Goal: Navigation & Orientation: Find specific page/section

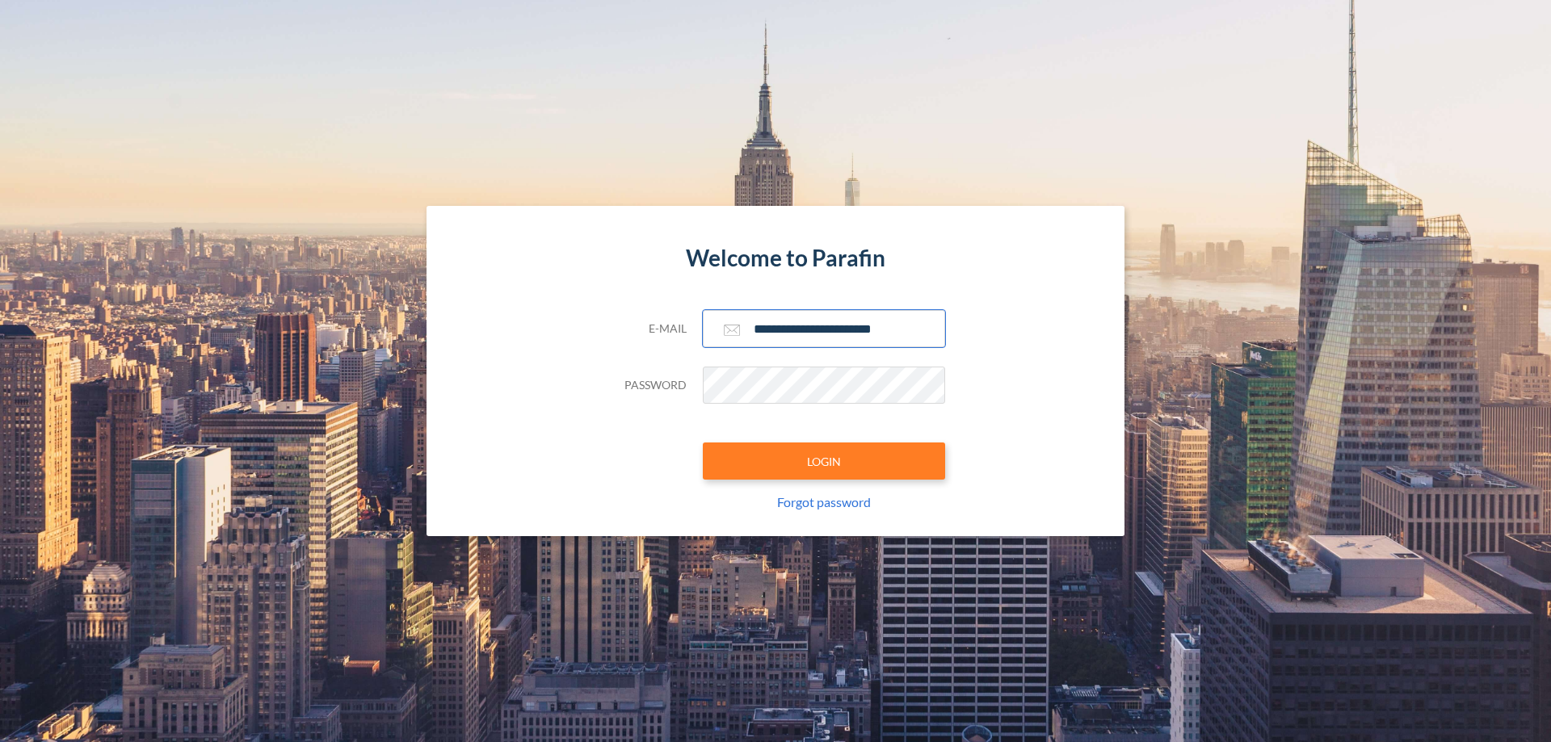
type input "**********"
click at [824, 461] on button "LOGIN" at bounding box center [824, 461] width 242 height 37
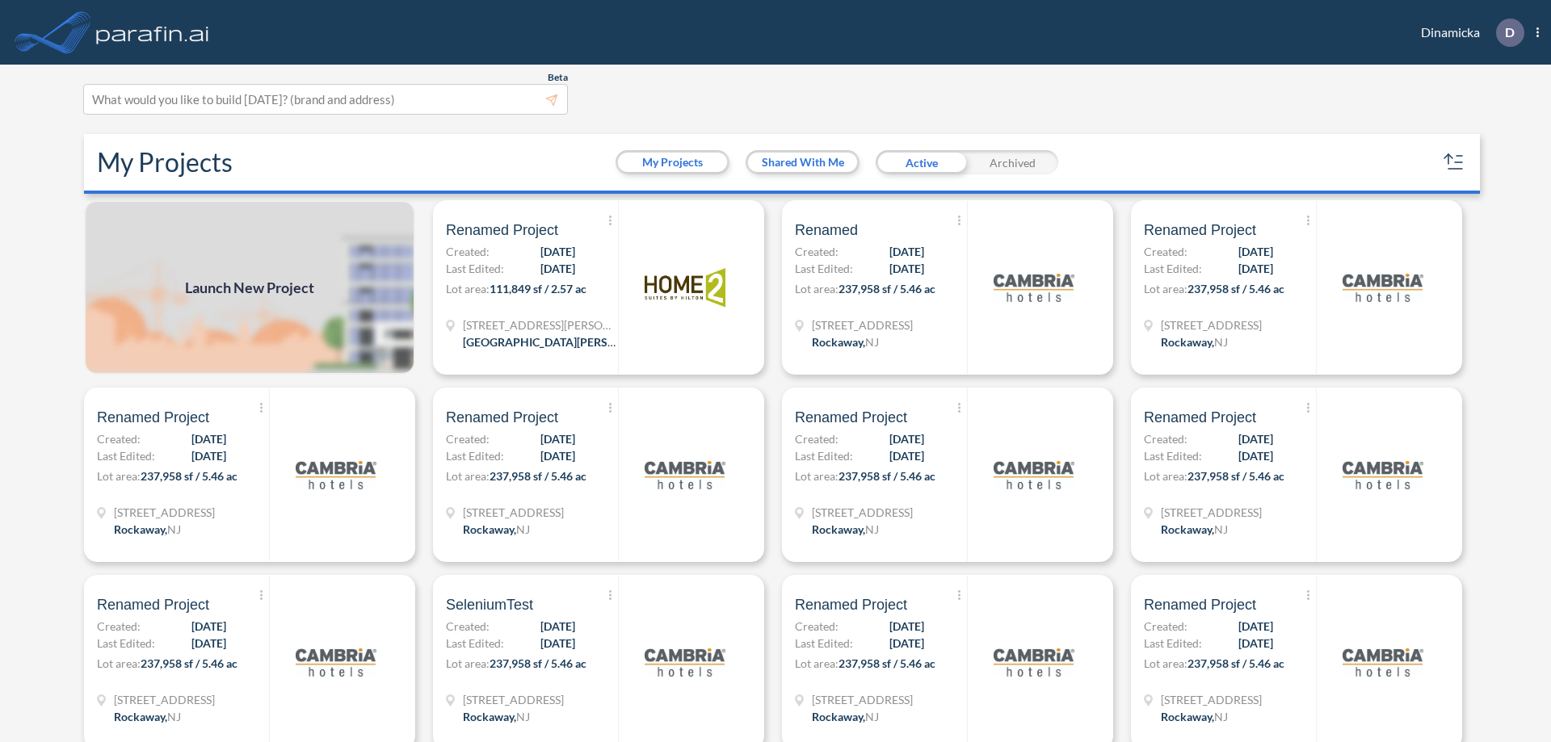
scroll to position [4, 0]
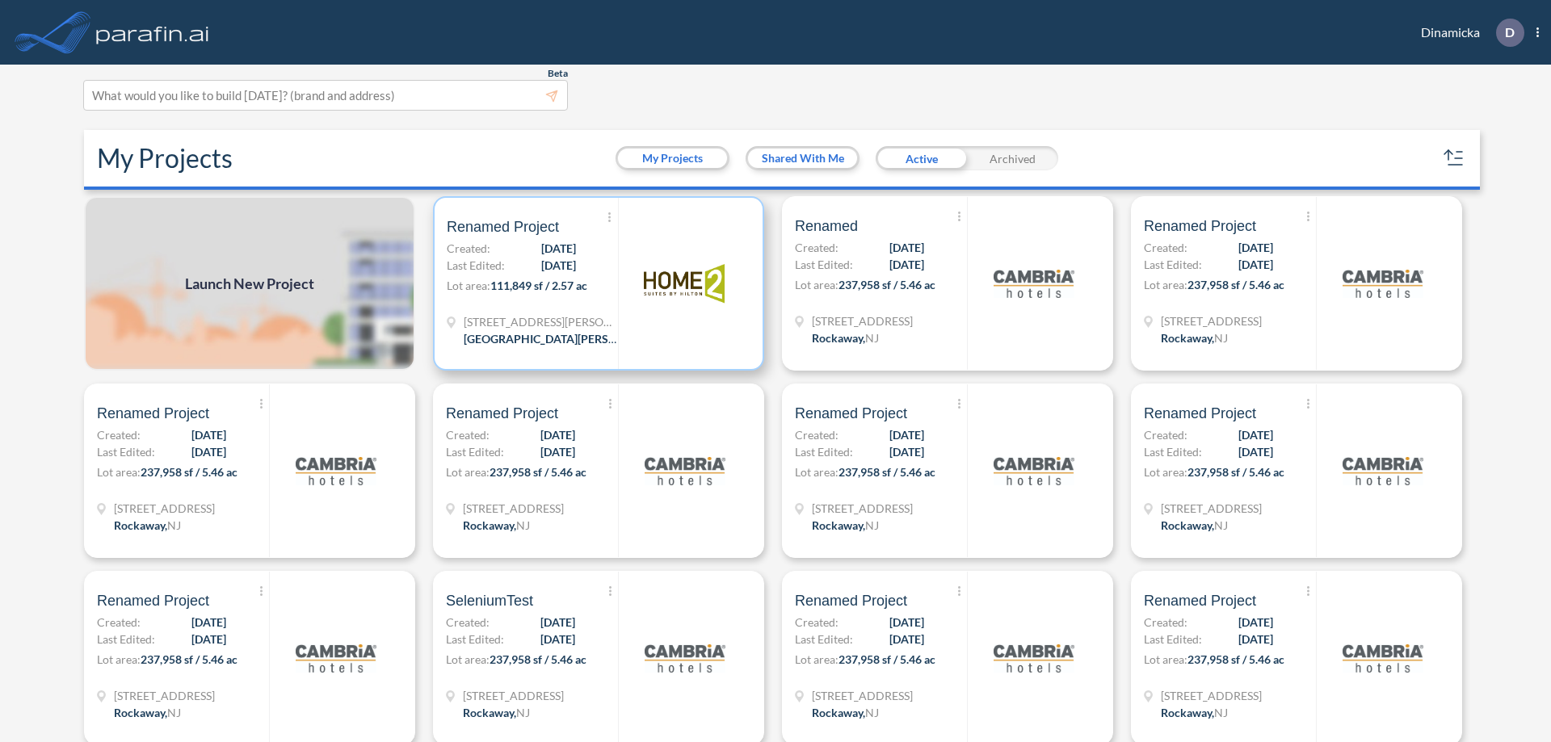
click at [595, 283] on p "Lot area: 111,849 sf / 2.57 ac" at bounding box center [532, 288] width 171 height 23
